Goal: Task Accomplishment & Management: Manage account settings

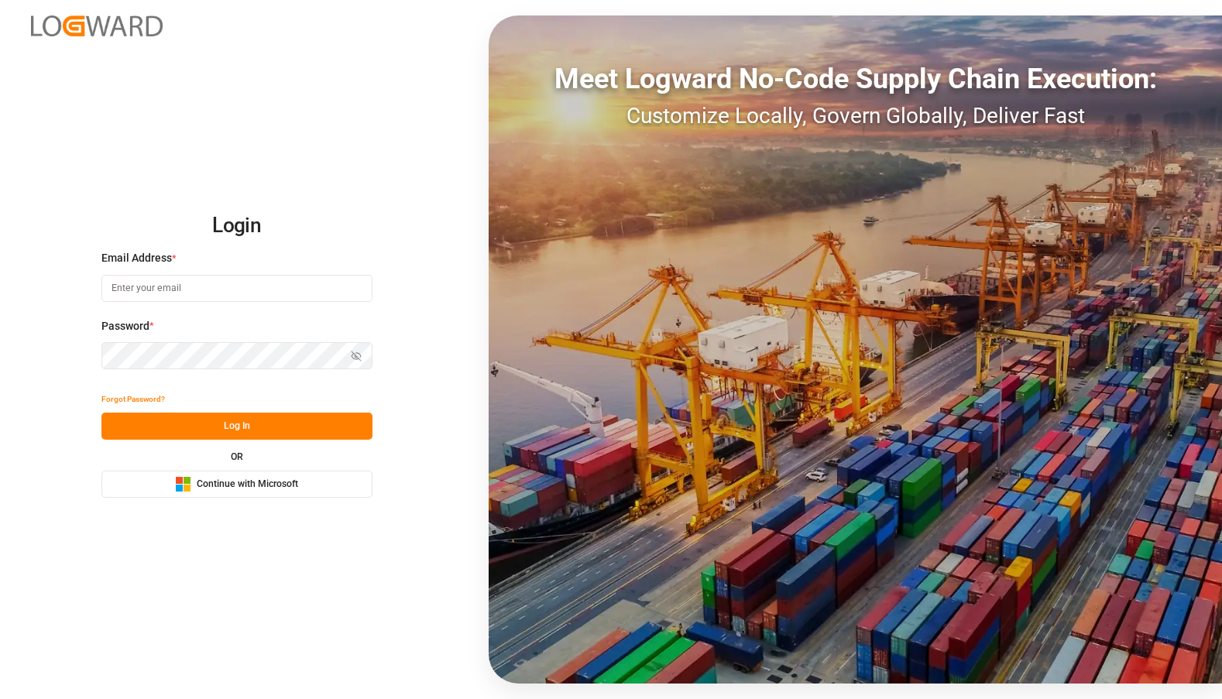
click at [221, 482] on span "Continue with Microsoft" at bounding box center [247, 485] width 101 height 14
